Goal: Information Seeking & Learning: Find specific fact

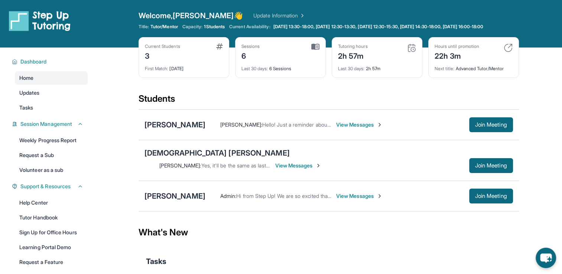
scroll to position [53, 0]
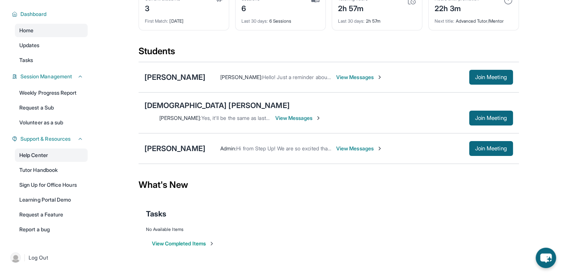
click at [45, 157] on link "Help Center" at bounding box center [51, 154] width 73 height 13
click at [41, 173] on link "Tutor Handbook" at bounding box center [51, 169] width 73 height 13
click at [469, 80] on button "Join Meeting" at bounding box center [491, 77] width 44 height 15
click at [180, 80] on div "[PERSON_NAME]" at bounding box center [174, 77] width 61 height 10
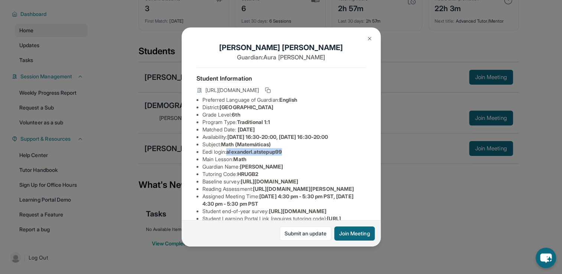
drag, startPoint x: 286, startPoint y: 158, endPoint x: 227, endPoint y: 158, distance: 58.6
click at [227, 155] on li "Eedi login : [PERSON_NAME].atstepup99" at bounding box center [283, 151] width 163 height 7
copy li "alexanderl.atstepup99"
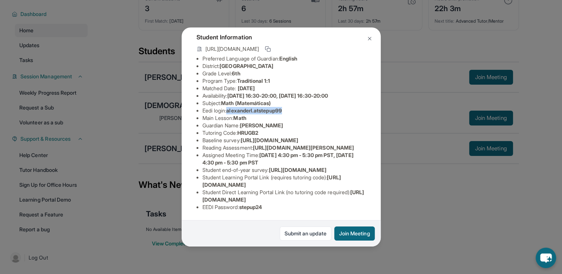
scroll to position [111, 0]
drag, startPoint x: 246, startPoint y: 146, endPoint x: 246, endPoint y: 155, distance: 8.5
click at [246, 166] on li "Student end-of-year survey : [URL][DOMAIN_NAME]" at bounding box center [283, 169] width 163 height 7
drag, startPoint x: 246, startPoint y: 155, endPoint x: 270, endPoint y: 212, distance: 61.7
click at [262, 209] on span "stepup24" at bounding box center [250, 207] width 23 height 6
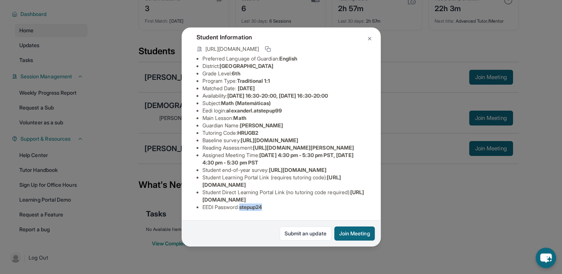
drag, startPoint x: 265, startPoint y: 210, endPoint x: 243, endPoint y: 211, distance: 21.9
click at [243, 211] on li "EEDI Password : stepup24" at bounding box center [283, 206] width 163 height 7
copy span "stepup24"
